Goal: Task Accomplishment & Management: Manage account settings

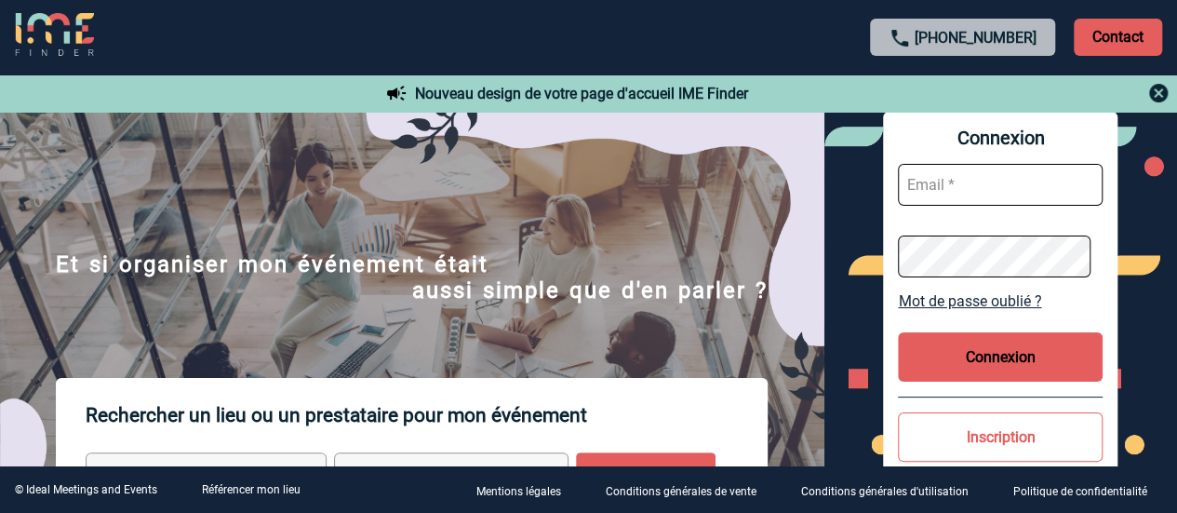
type input "laura.bartier@sogeti.com"
click at [1005, 353] on button "Connexion" at bounding box center [1000, 356] width 205 height 49
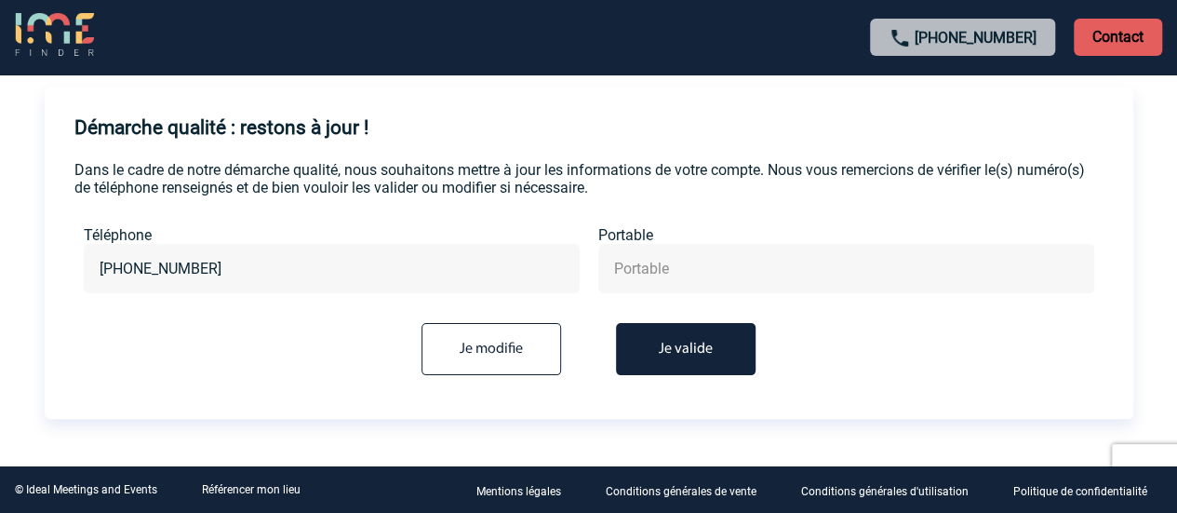
scroll to position [91, 0]
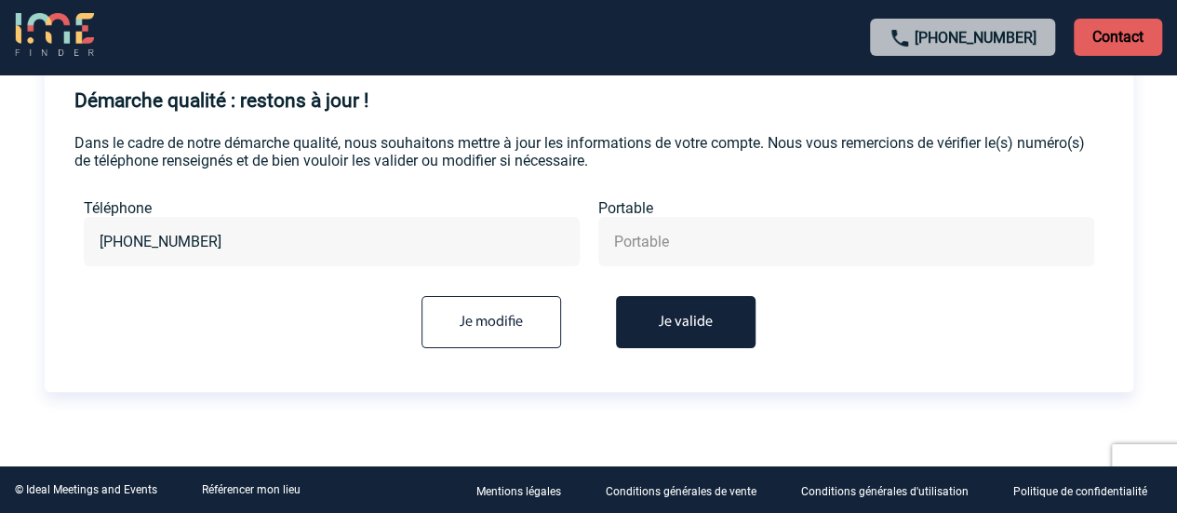
click at [683, 325] on button "Je valide" at bounding box center [686, 322] width 140 height 52
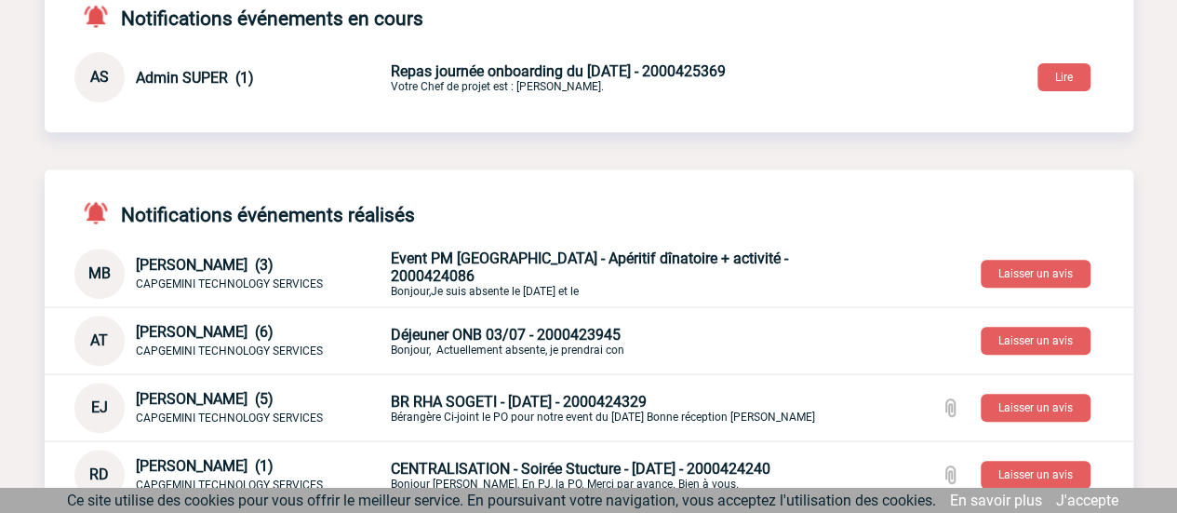
scroll to position [372, 0]
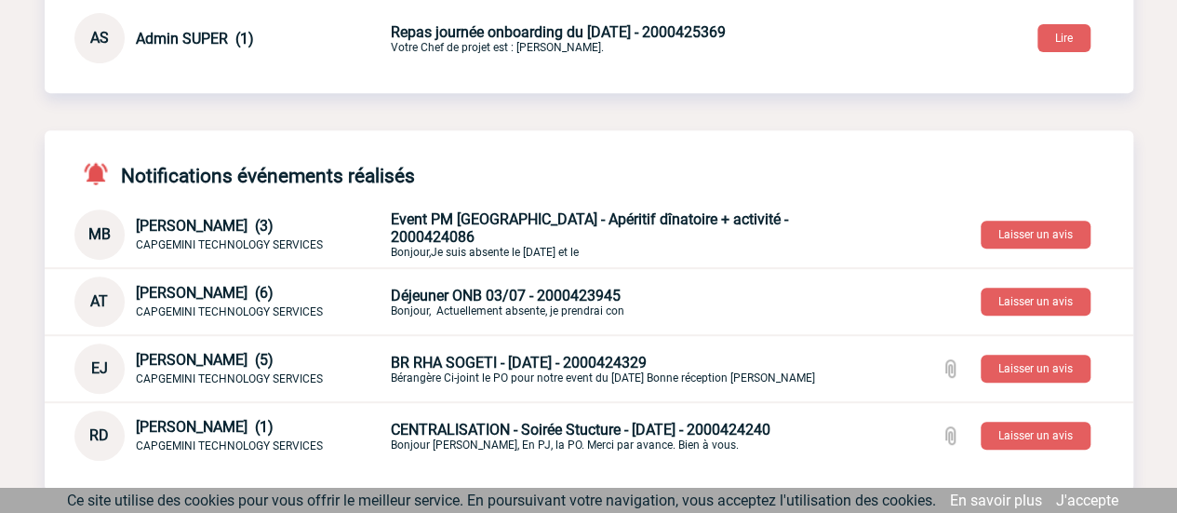
click at [568, 232] on span "Event PM LYON - Apéritif dînatoire + activité - 2000424086" at bounding box center [589, 227] width 397 height 35
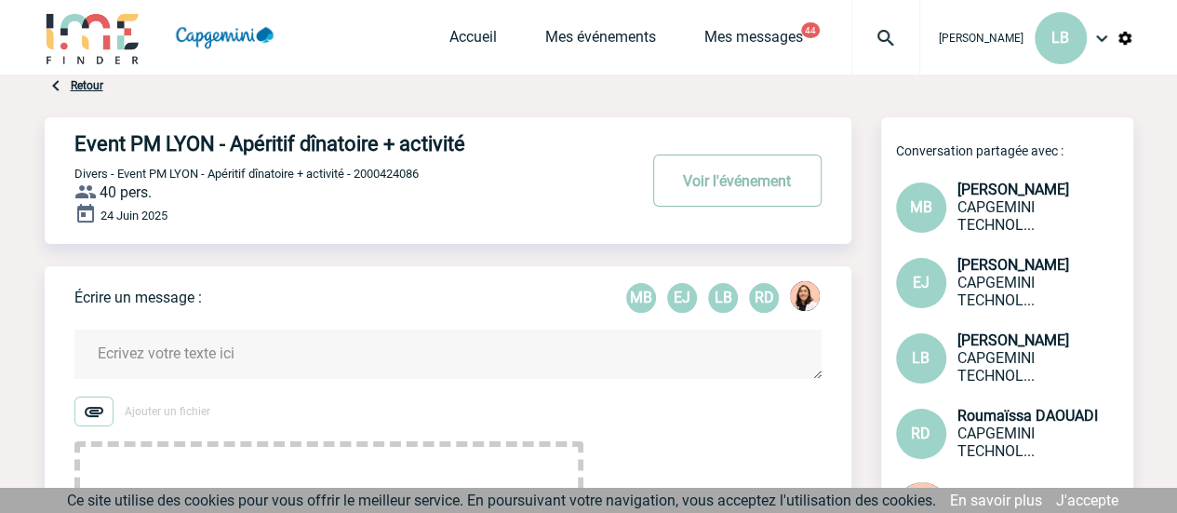
click at [785, 176] on button "Voir l'événement" at bounding box center [737, 180] width 168 height 52
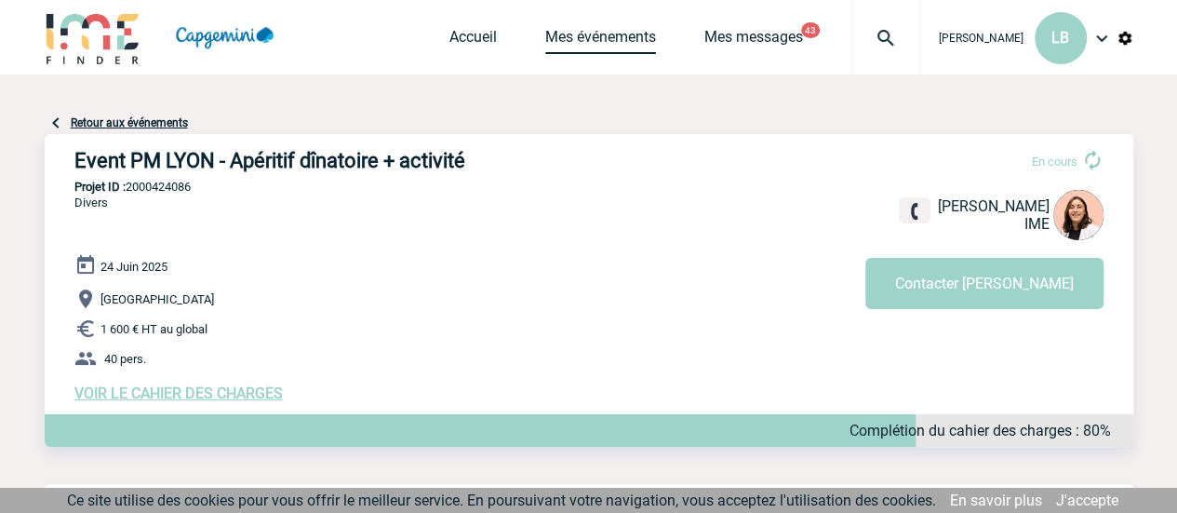
click at [615, 43] on link "Mes événements" at bounding box center [600, 41] width 111 height 26
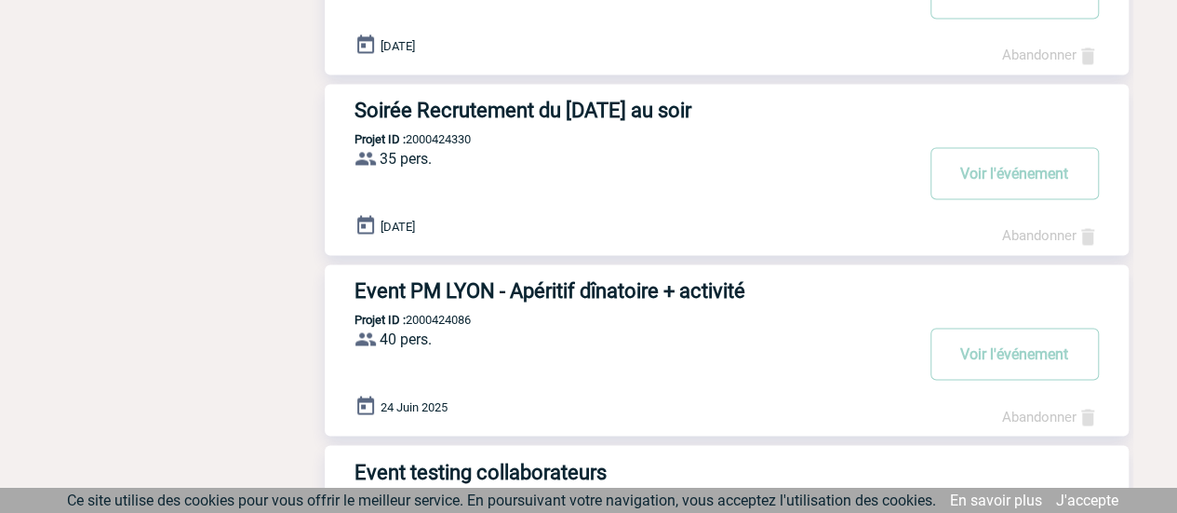
scroll to position [1489, 0]
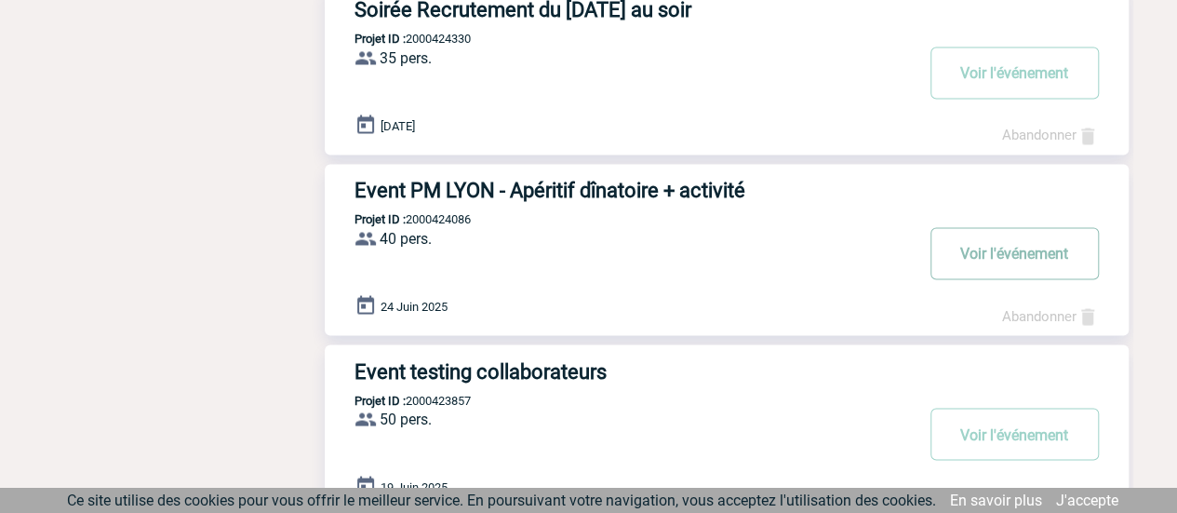
click at [974, 250] on button "Voir l'événement" at bounding box center [1015, 253] width 168 height 52
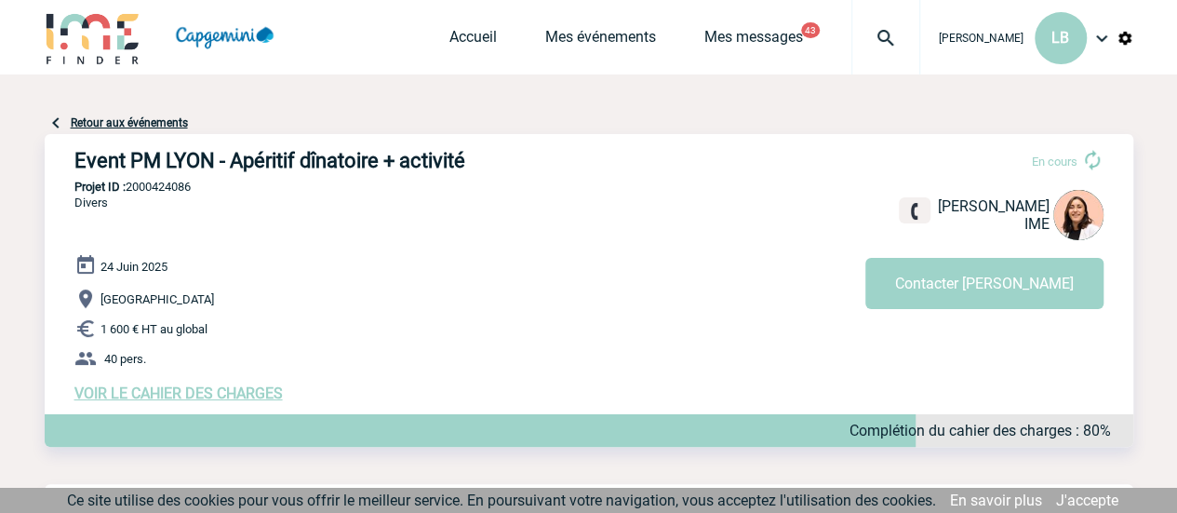
click at [274, 394] on span "VOIR LE CAHIER DES CHARGES" at bounding box center [178, 393] width 208 height 18
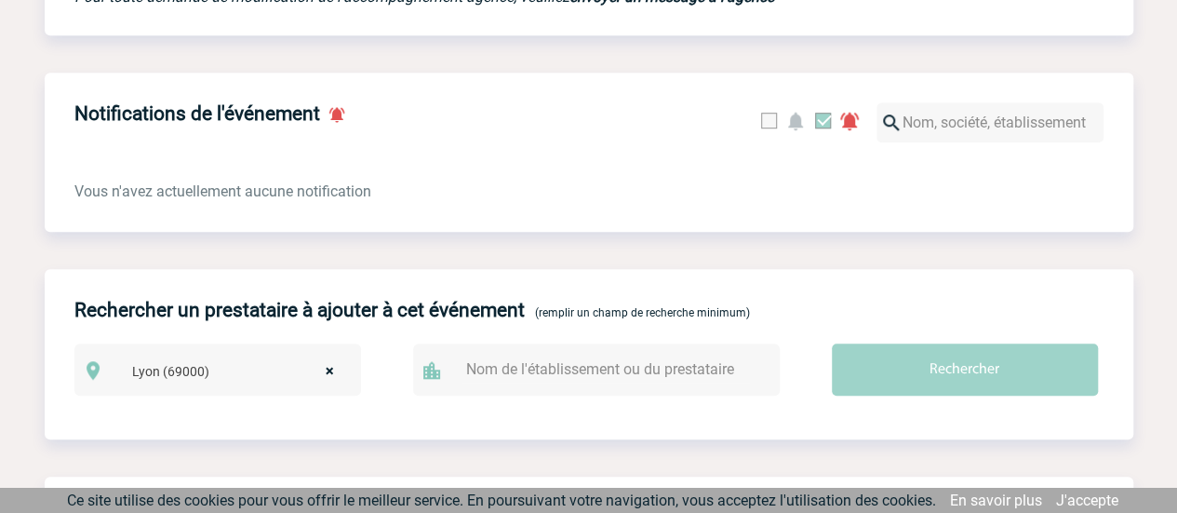
scroll to position [651, 0]
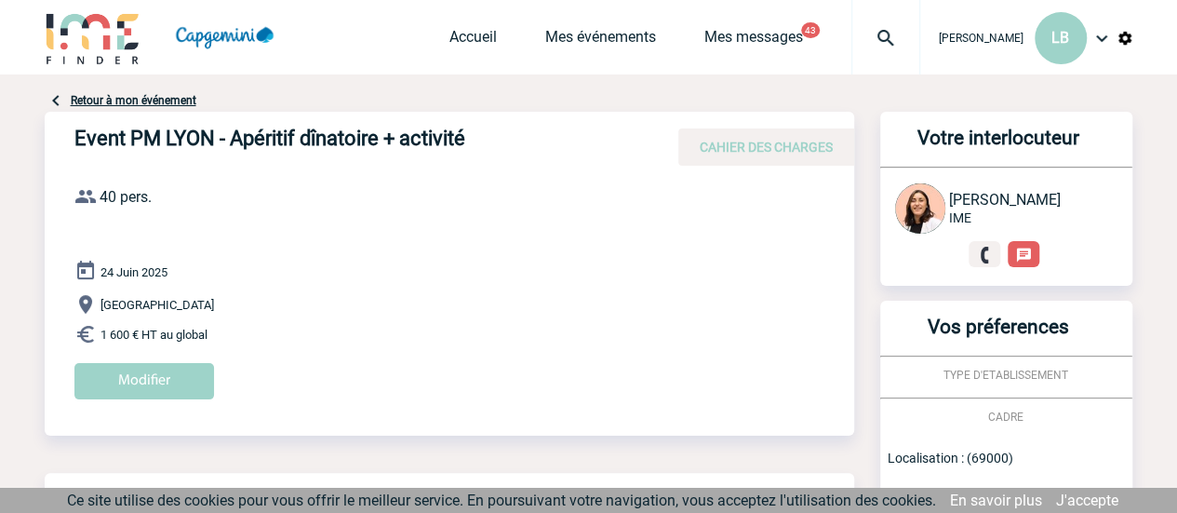
click at [115, 357] on div "[DATE] [GEOGRAPHIC_DATA] 1 600 € HT au global Modifier" at bounding box center [464, 337] width 780 height 154
click at [115, 364] on input "Modifier" at bounding box center [144, 381] width 140 height 36
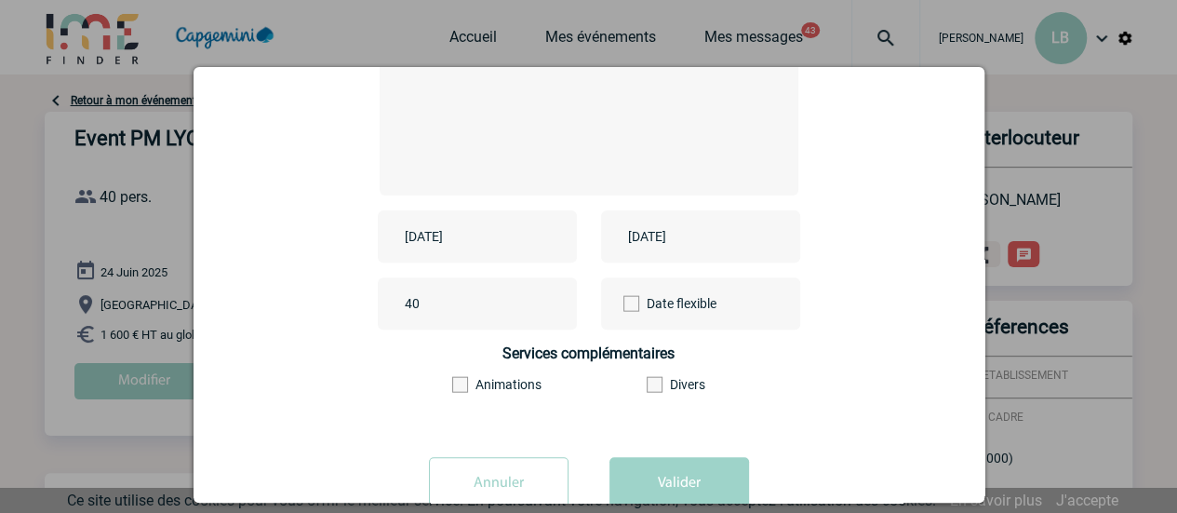
scroll to position [331, 0]
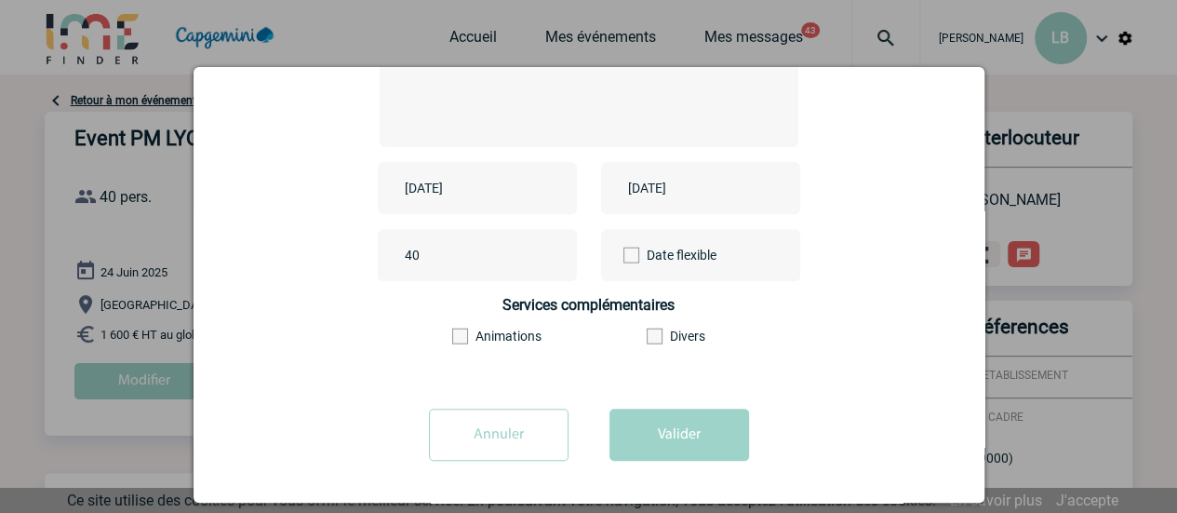
click at [510, 194] on input "[DATE]" at bounding box center [464, 188] width 128 height 24
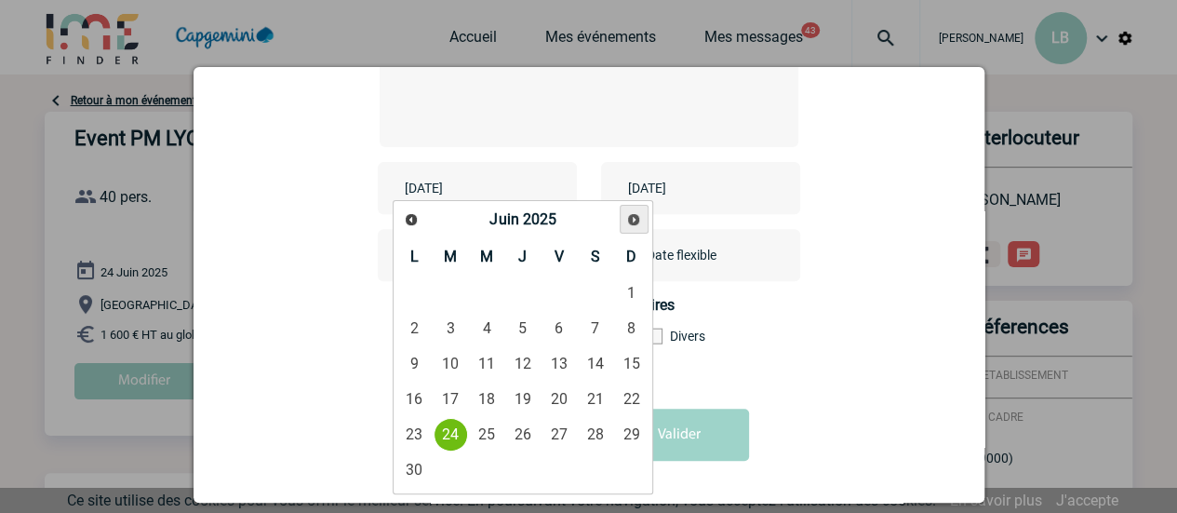
click at [636, 218] on span "Suivant" at bounding box center [633, 219] width 15 height 15
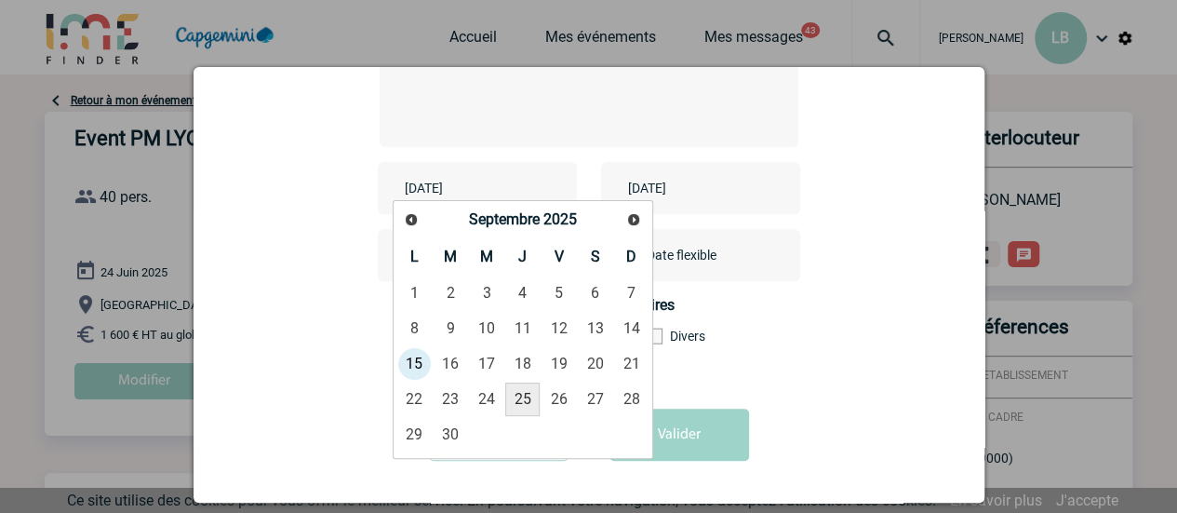
click at [522, 394] on link "25" at bounding box center [522, 399] width 34 height 34
type input "[DATE]"
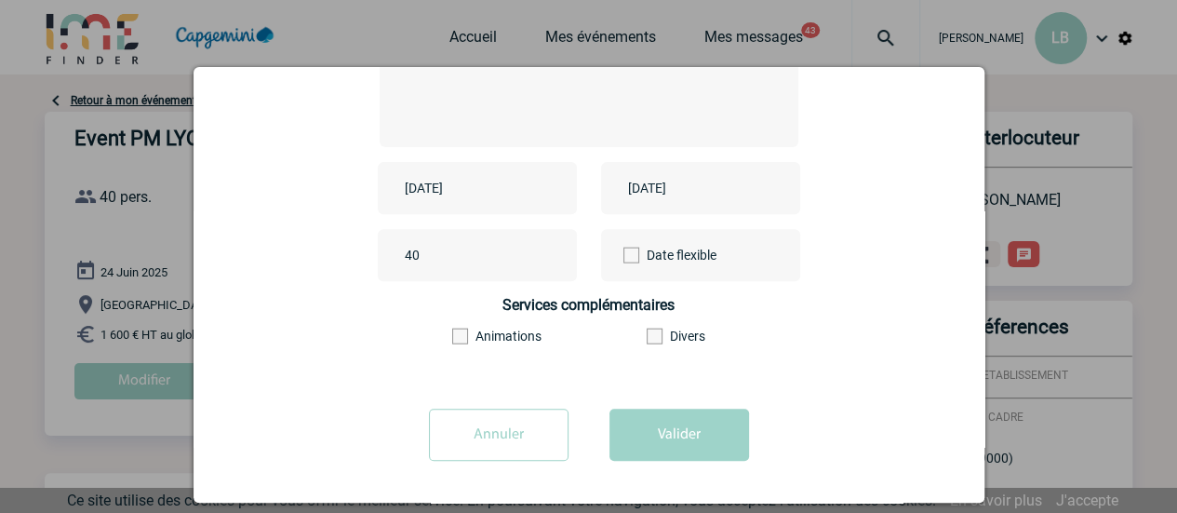
click at [505, 262] on input "40" at bounding box center [487, 255] width 175 height 24
click at [535, 261] on input "39" at bounding box center [487, 255] width 175 height 24
click at [535, 261] on input "38" at bounding box center [487, 255] width 175 height 24
click at [535, 261] on input "37" at bounding box center [487, 255] width 175 height 24
click at [535, 261] on input "36" at bounding box center [487, 255] width 175 height 24
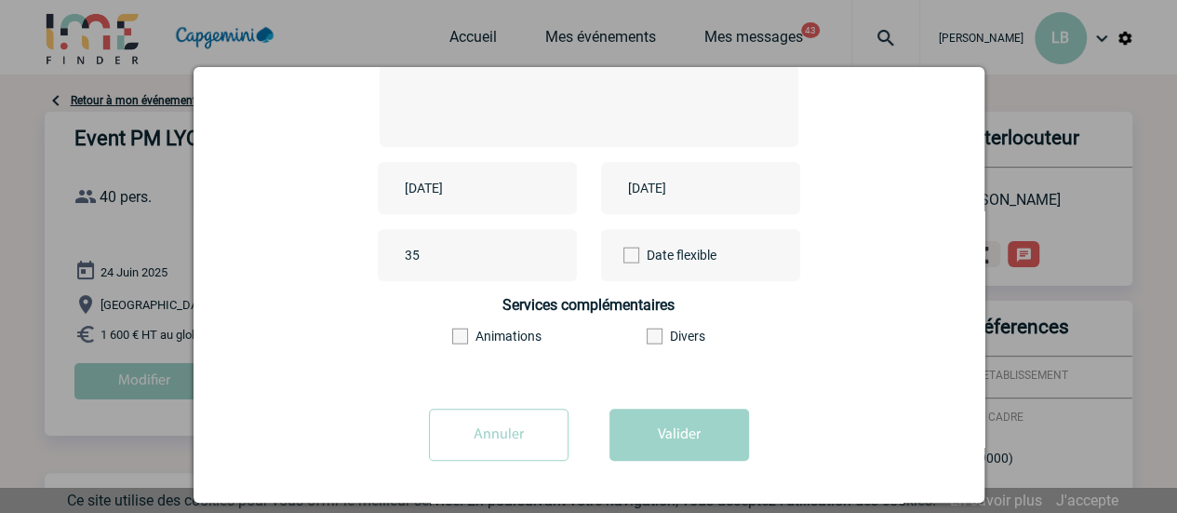
click at [535, 261] on input "35" at bounding box center [487, 255] width 175 height 24
click at [535, 261] on input "34" at bounding box center [487, 255] width 175 height 24
click at [535, 261] on input "33" at bounding box center [487, 255] width 175 height 24
click at [535, 261] on input "32" at bounding box center [487, 255] width 175 height 24
click at [535, 261] on input "31" at bounding box center [487, 255] width 175 height 24
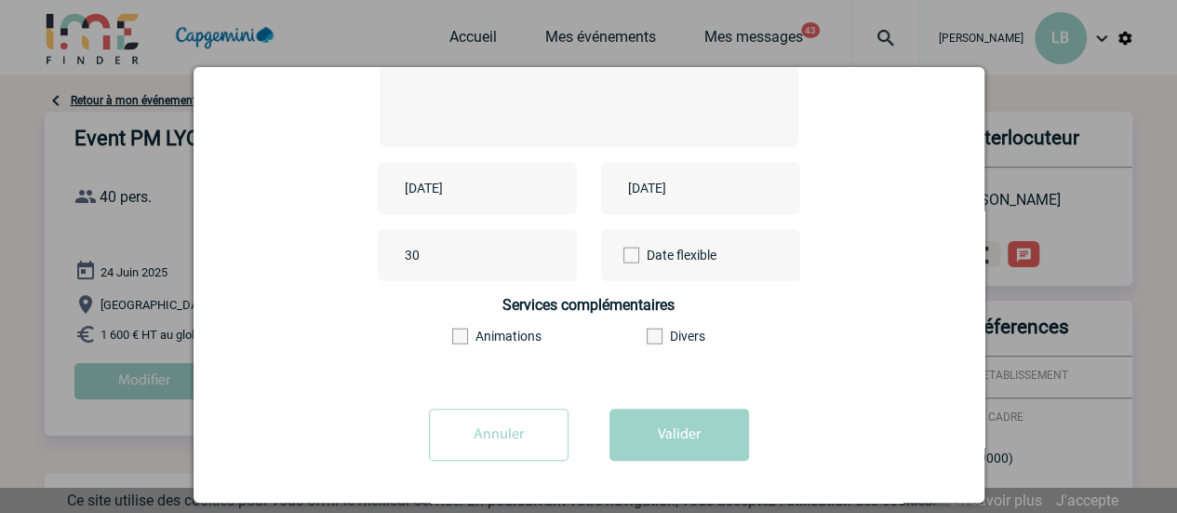
type input "30"
click at [535, 261] on input "30" at bounding box center [487, 255] width 175 height 24
click at [638, 430] on button "Valider" at bounding box center [680, 435] width 140 height 52
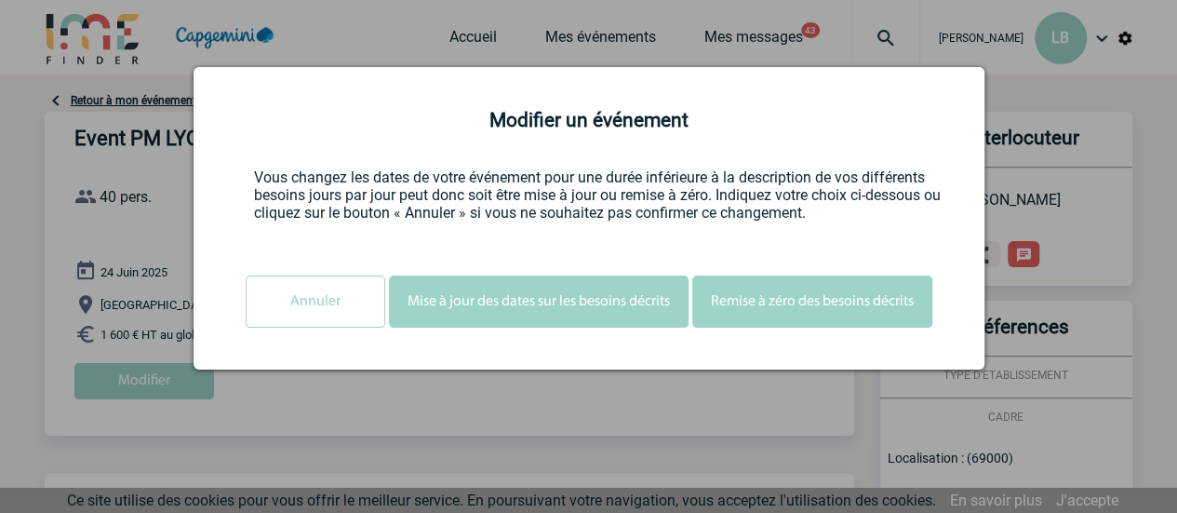
click at [305, 300] on input "Annuler" at bounding box center [316, 301] width 140 height 52
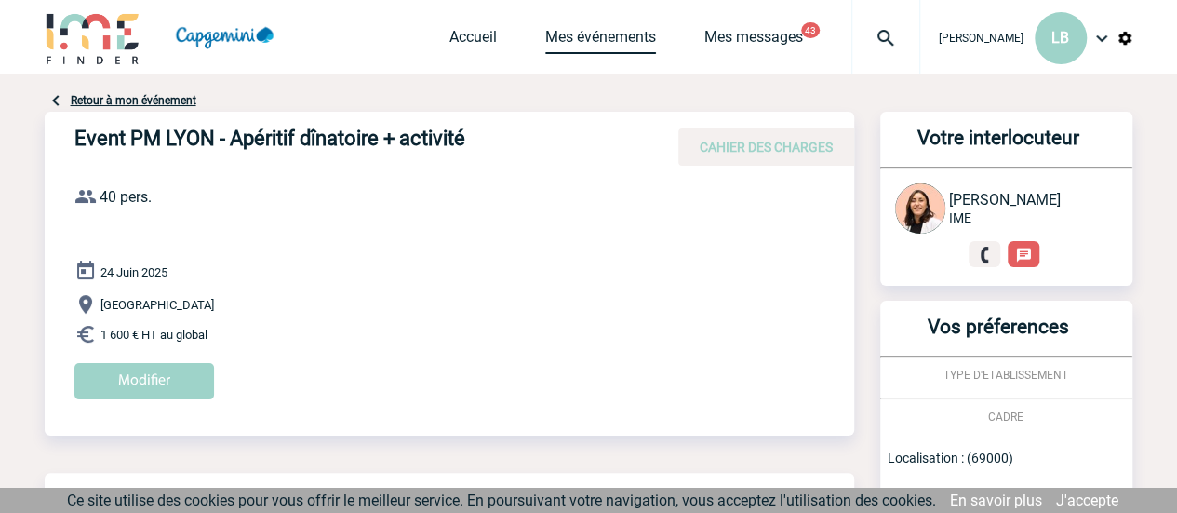
click at [641, 34] on link "Mes événements" at bounding box center [600, 41] width 111 height 26
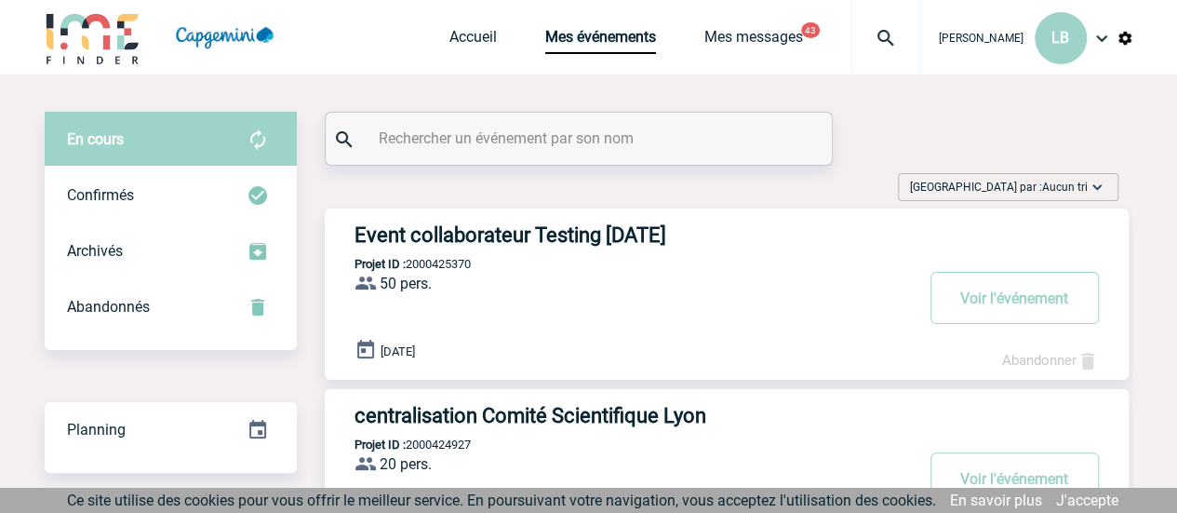
click at [523, 129] on input "text" at bounding box center [581, 138] width 414 height 27
paste input "2000425089"
type input "2000425089"
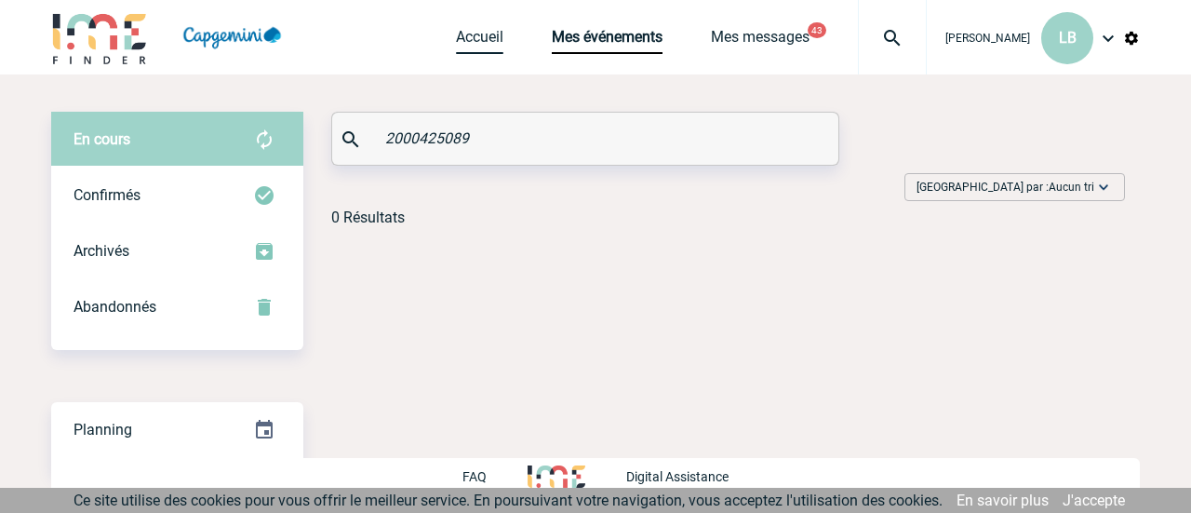
click at [497, 38] on link "Accueil" at bounding box center [479, 41] width 47 height 26
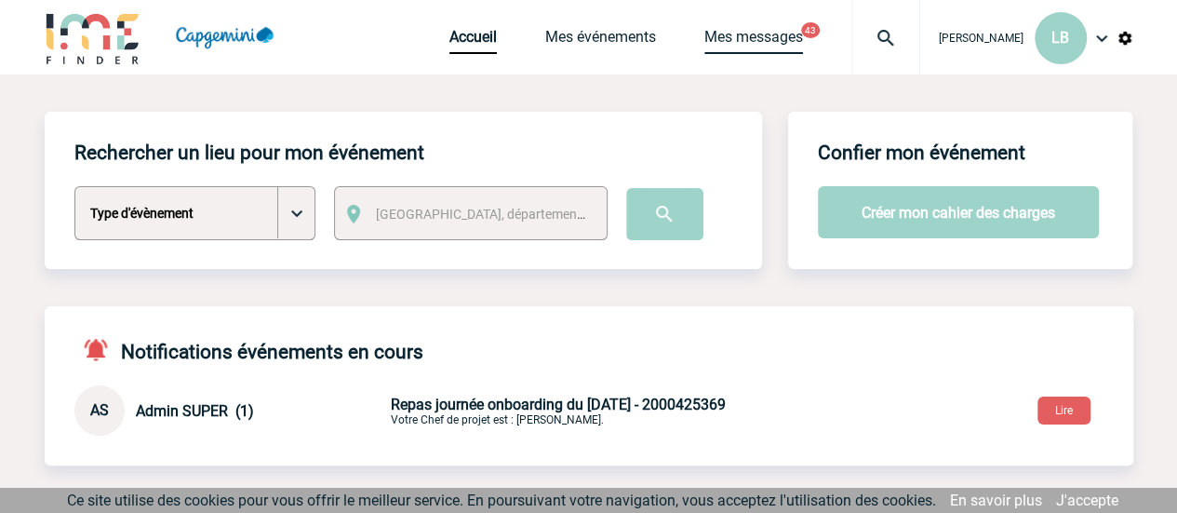
click at [739, 34] on link "Mes messages" at bounding box center [753, 41] width 99 height 26
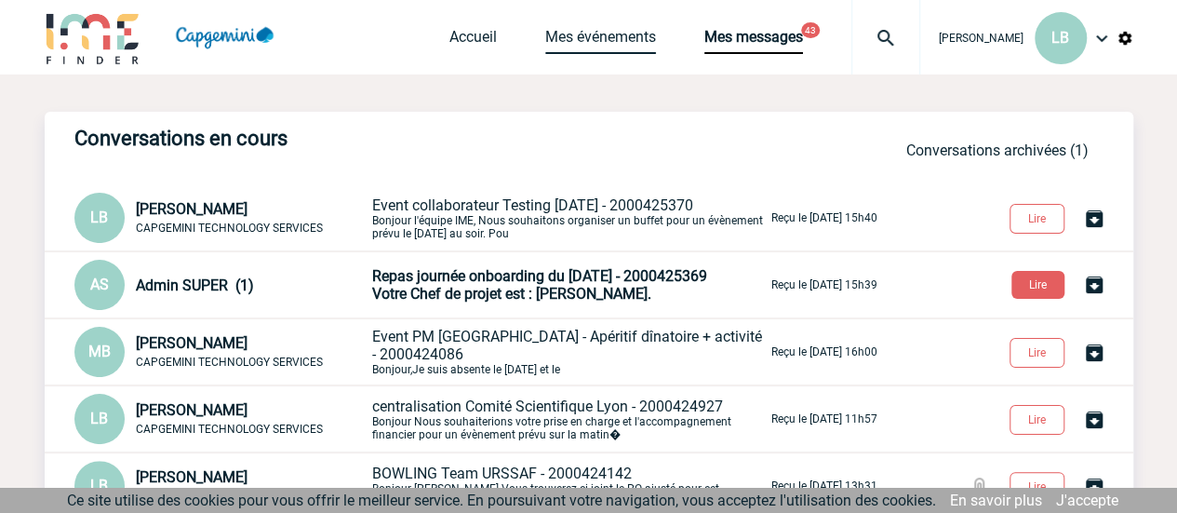
click at [651, 47] on link "Mes événements" at bounding box center [600, 41] width 111 height 26
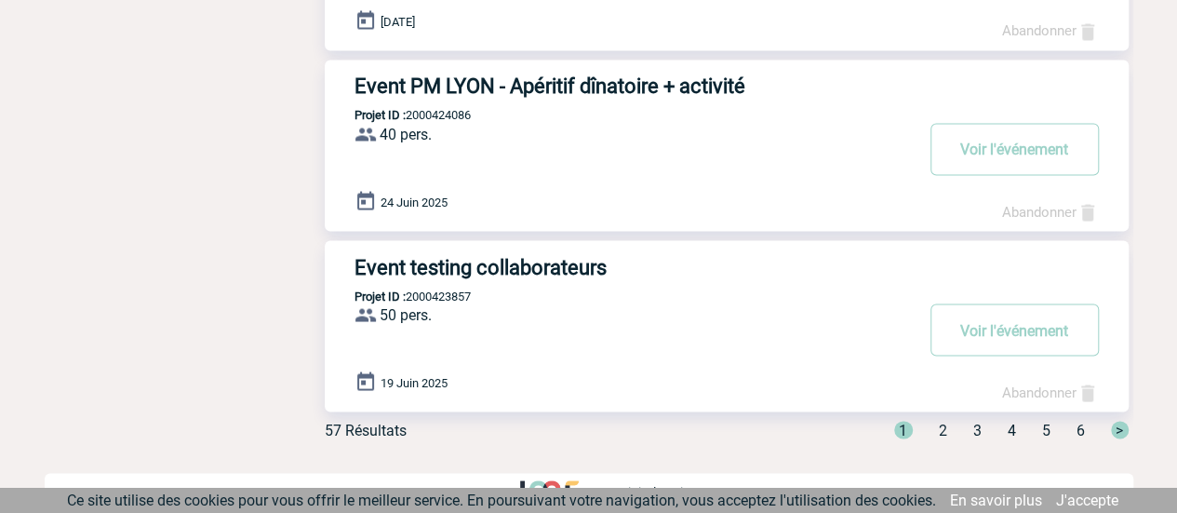
scroll to position [1605, 0]
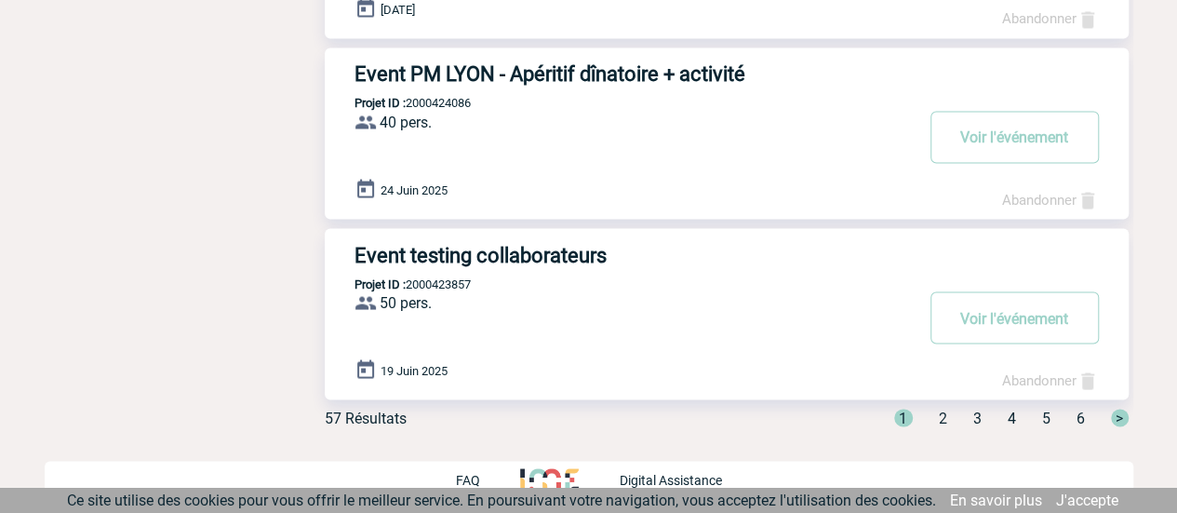
click at [944, 418] on span "2" at bounding box center [943, 418] width 8 height 18
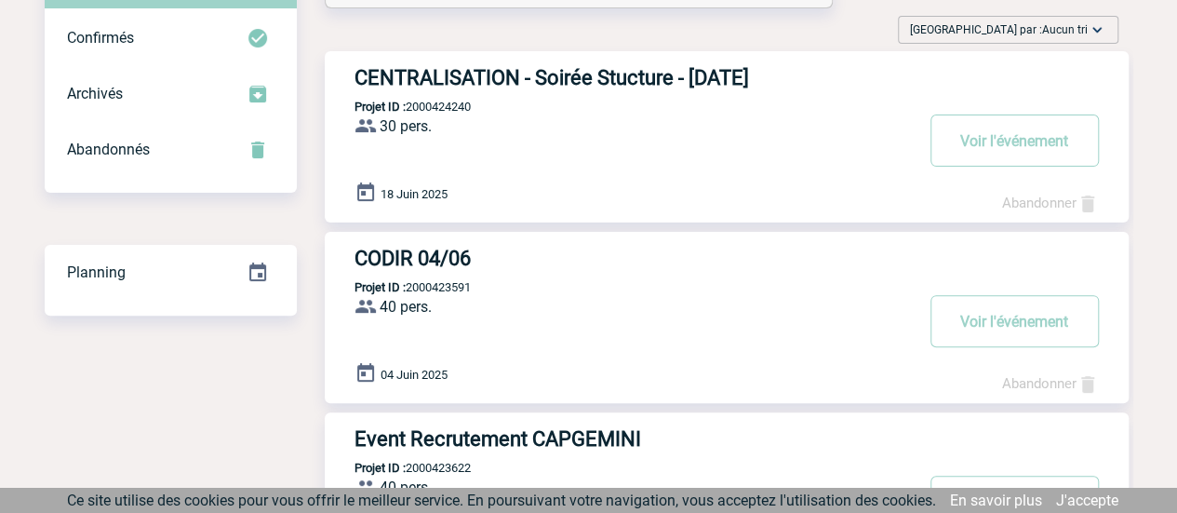
scroll to position [116, 0]
